Goal: Information Seeking & Learning: Learn about a topic

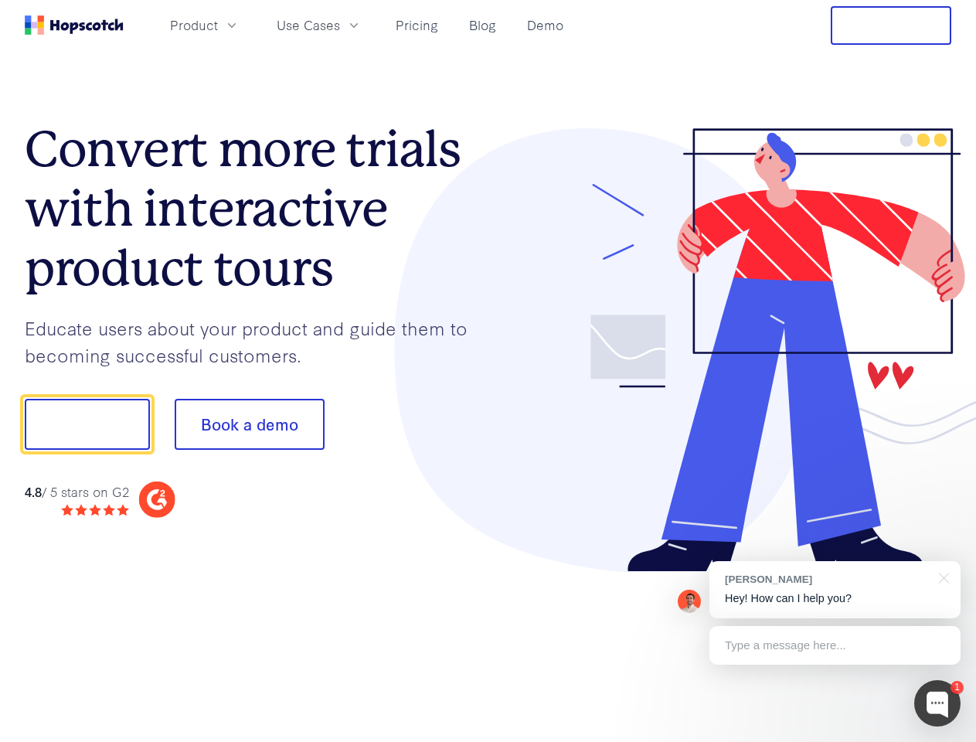
click at [488, 371] on div at bounding box center [720, 350] width 464 height 444
click at [218, 25] on span "Product" at bounding box center [194, 24] width 48 height 19
click at [340, 25] on span "Use Cases" at bounding box center [308, 24] width 63 height 19
click at [891, 26] on button "Free Trial" at bounding box center [891, 25] width 121 height 39
click at [87, 424] on button "Show me!" at bounding box center [87, 424] width 125 height 51
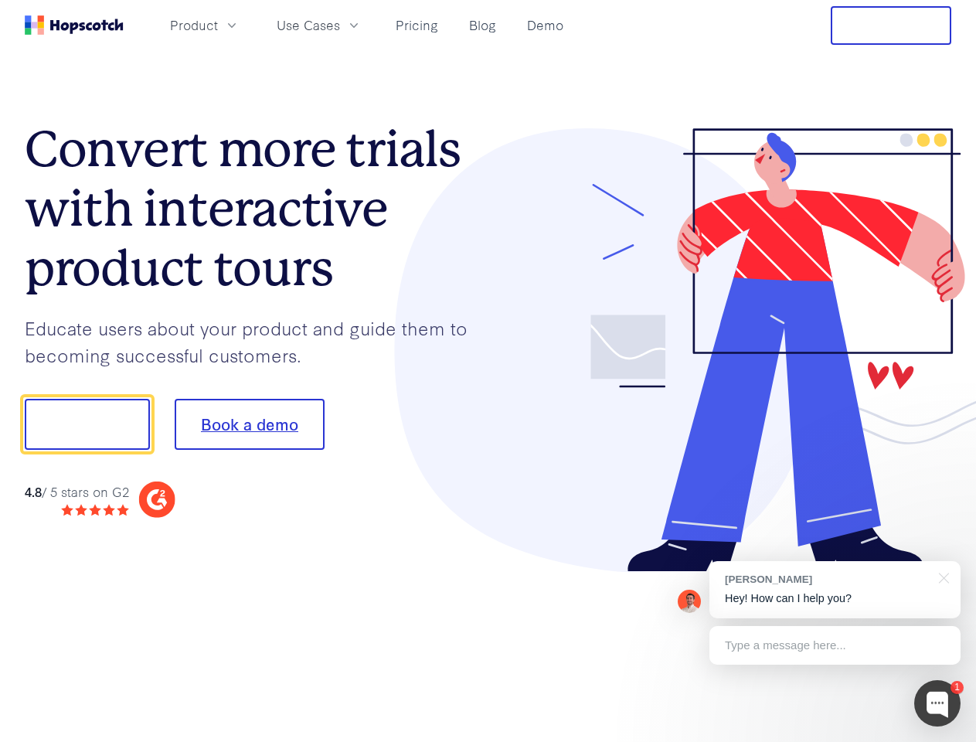
click at [249, 424] on button "Book a demo" at bounding box center [250, 424] width 150 height 51
click at [937, 703] on div at bounding box center [937, 703] width 46 height 46
click at [835, 590] on div "[PERSON_NAME] Hey! How can I help you?" at bounding box center [834, 589] width 251 height 57
click at [941, 577] on div at bounding box center [816, 422] width 290 height 515
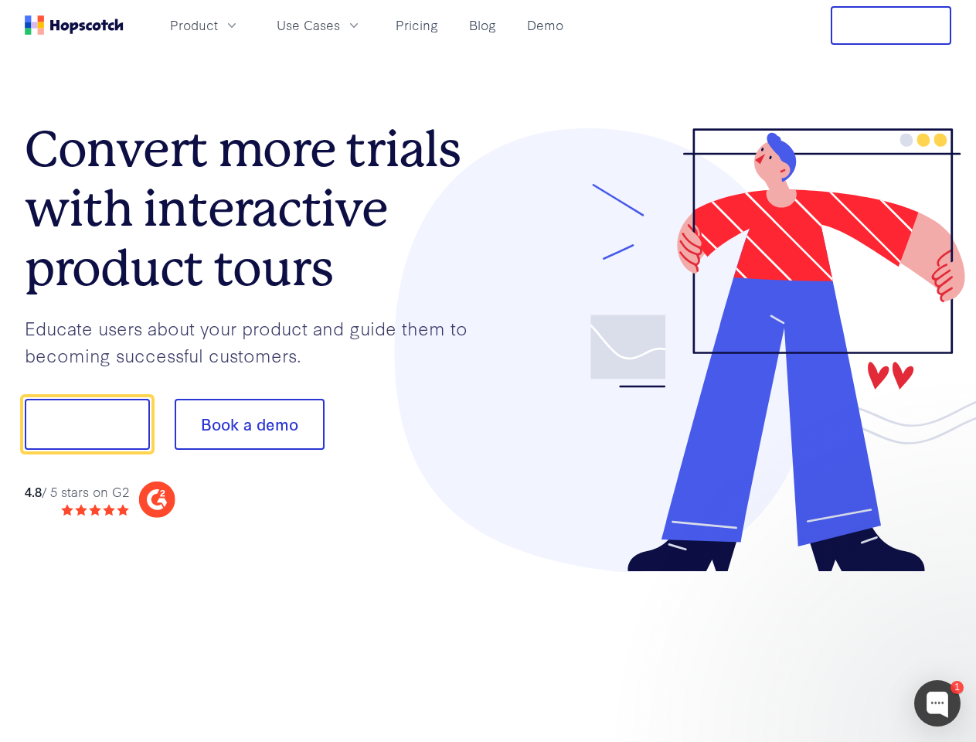
click at [835, 645] on div at bounding box center [816, 526] width 290 height 308
